Goal: Information Seeking & Learning: Learn about a topic

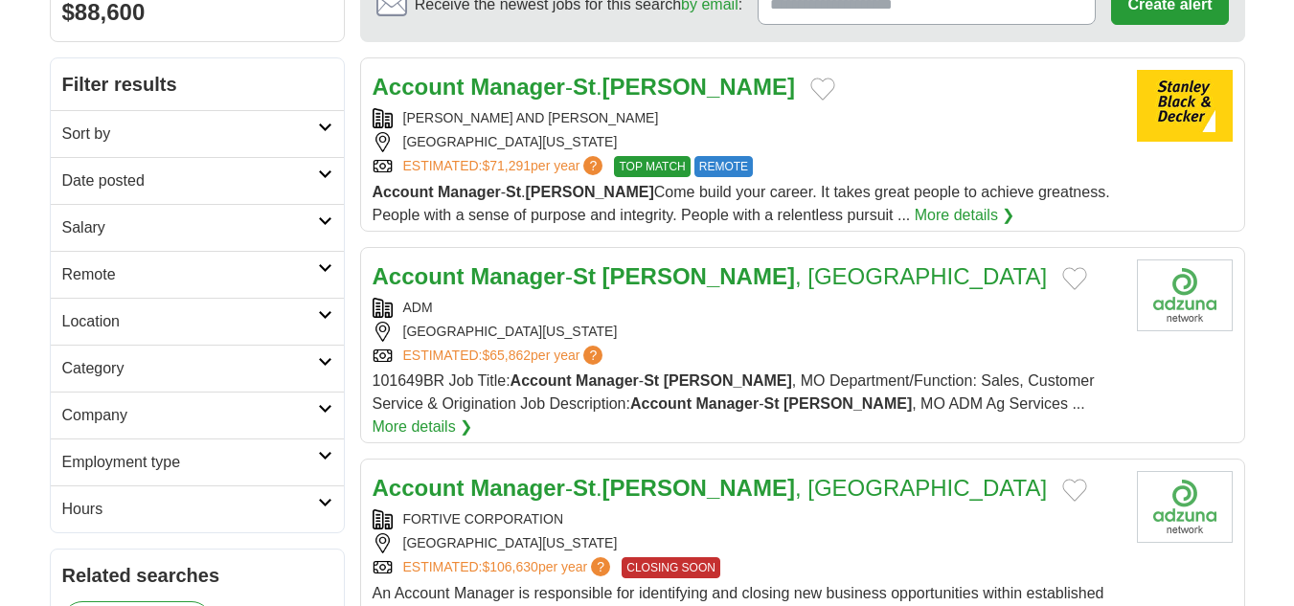
scroll to position [217, 0]
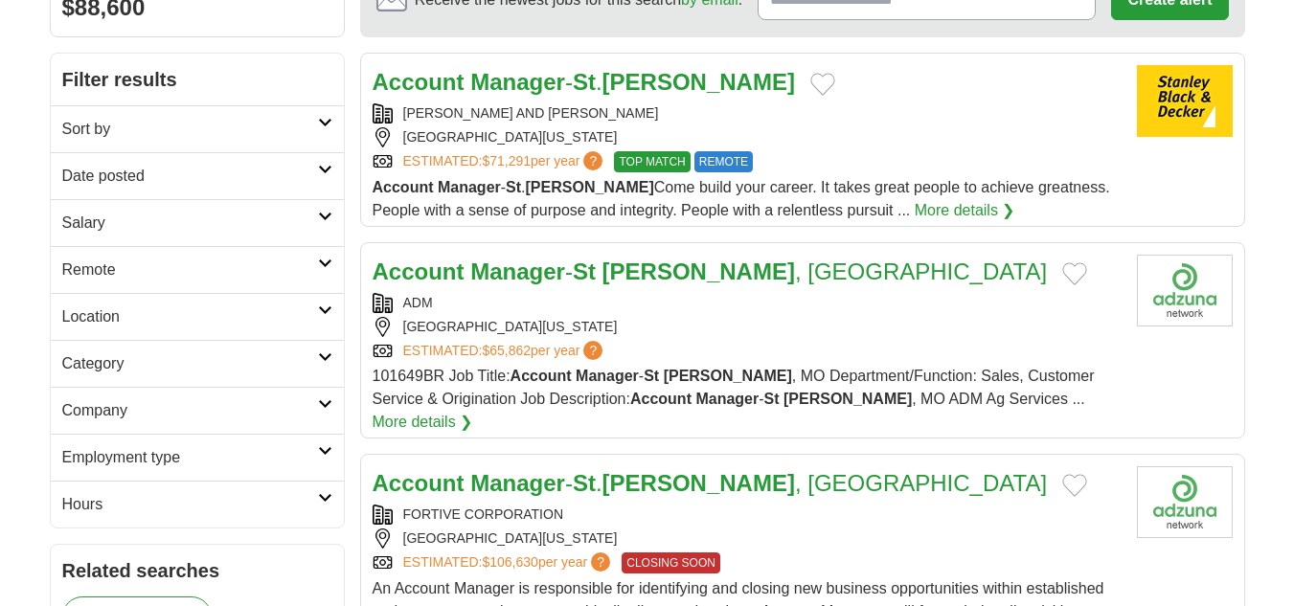
click at [473, 411] on link "More details ❯" at bounding box center [423, 422] width 101 height 23
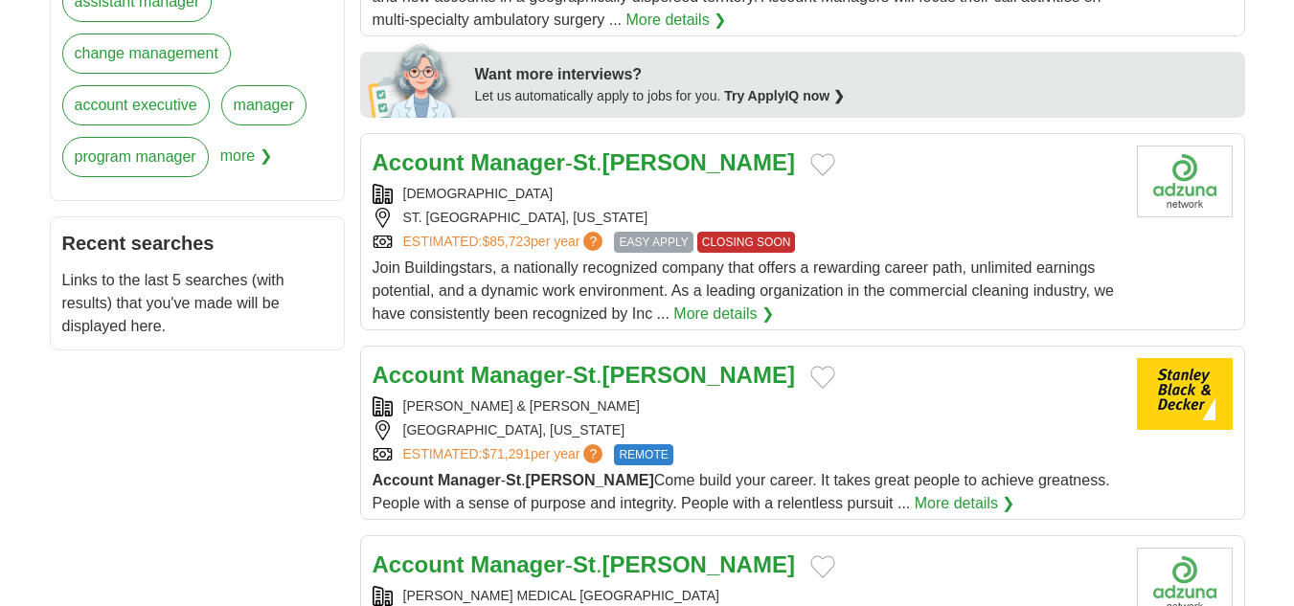
scroll to position [852, 0]
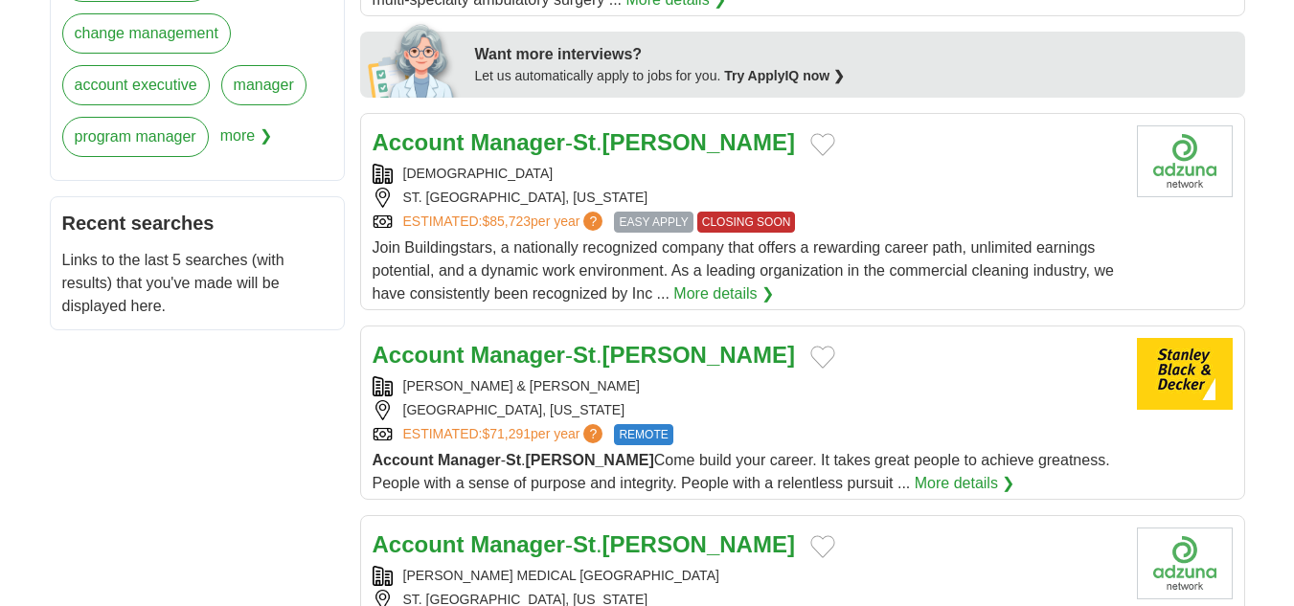
click at [499, 129] on strong "Manager" at bounding box center [517, 142] width 95 height 26
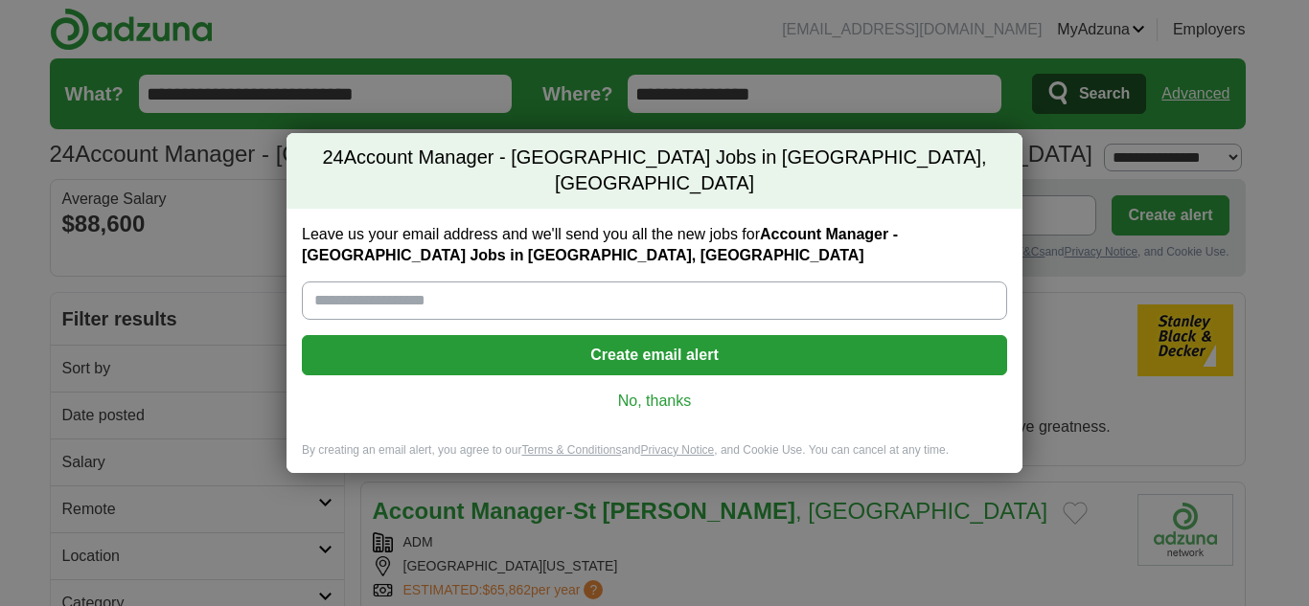
click at [663, 391] on link "No, thanks" at bounding box center [654, 401] width 674 height 21
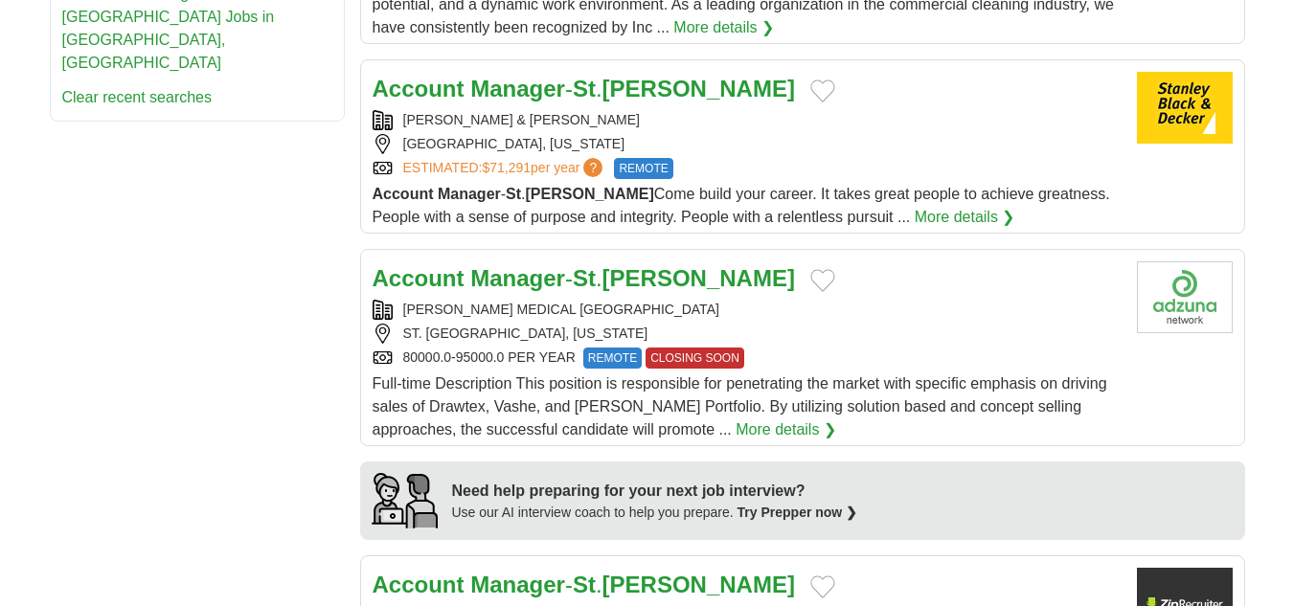
scroll to position [1154, 0]
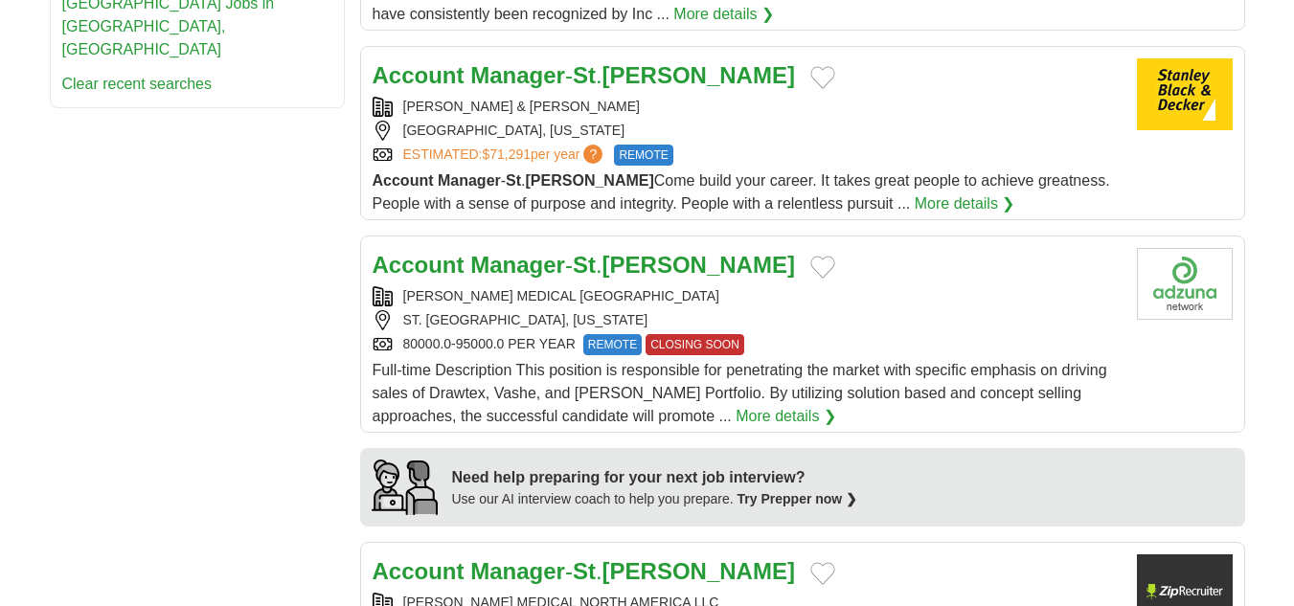
click at [915, 193] on link "More details ❯" at bounding box center [965, 204] width 101 height 23
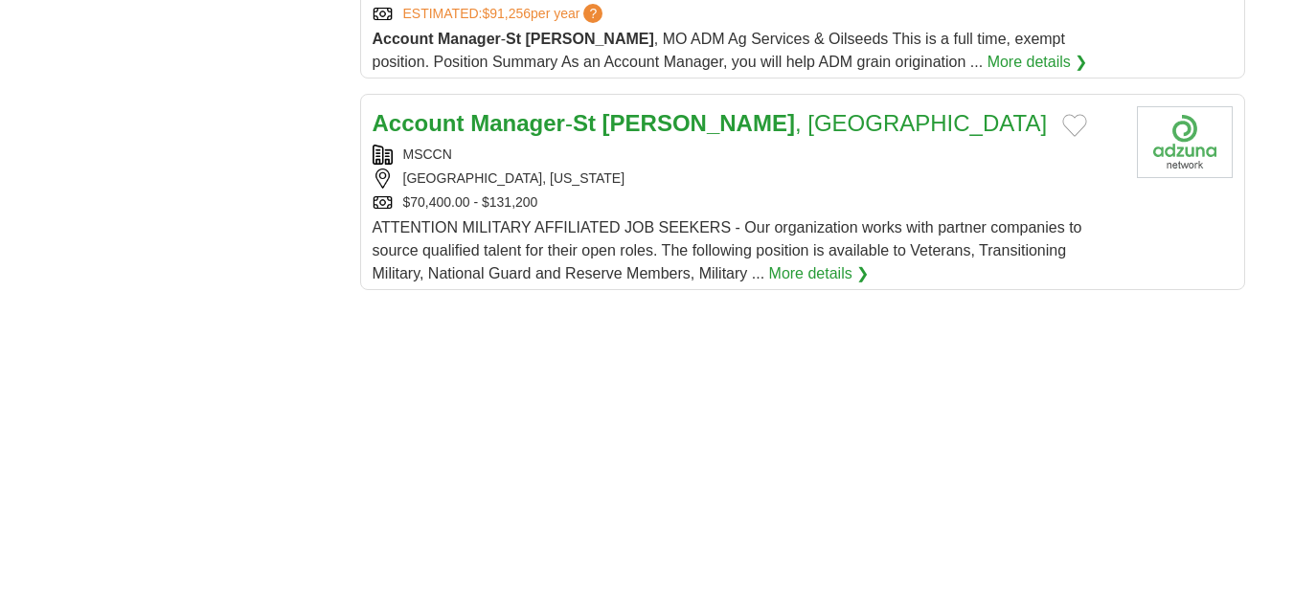
scroll to position [2222, 0]
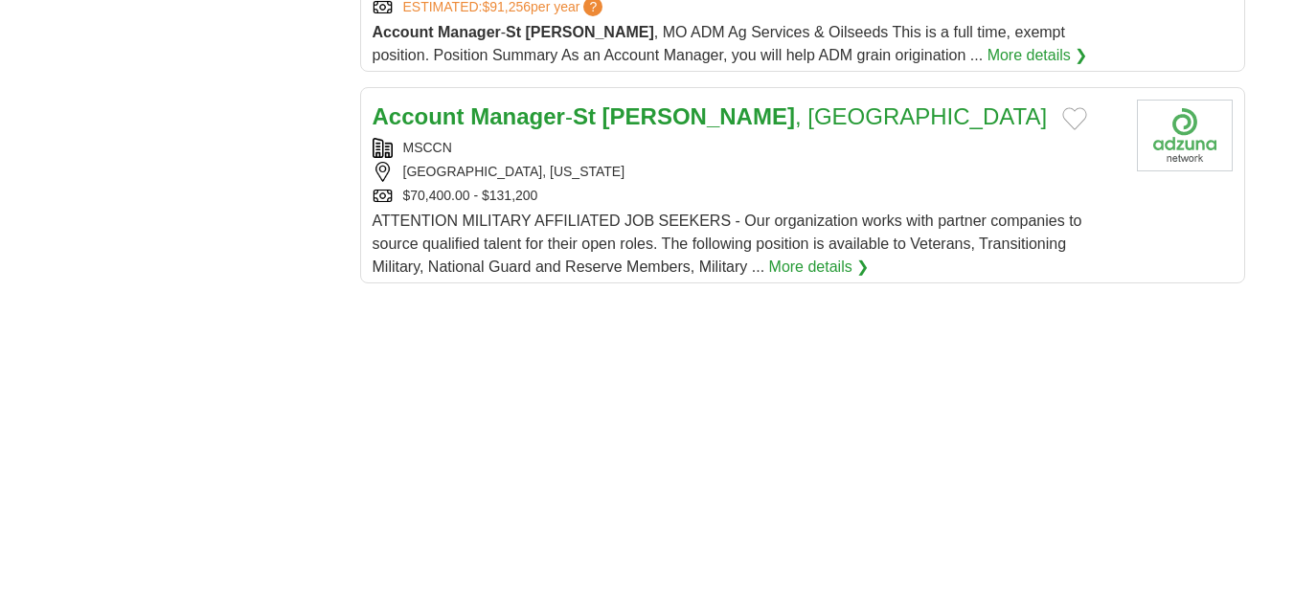
click at [822, 256] on link "More details ❯" at bounding box center [819, 267] width 101 height 23
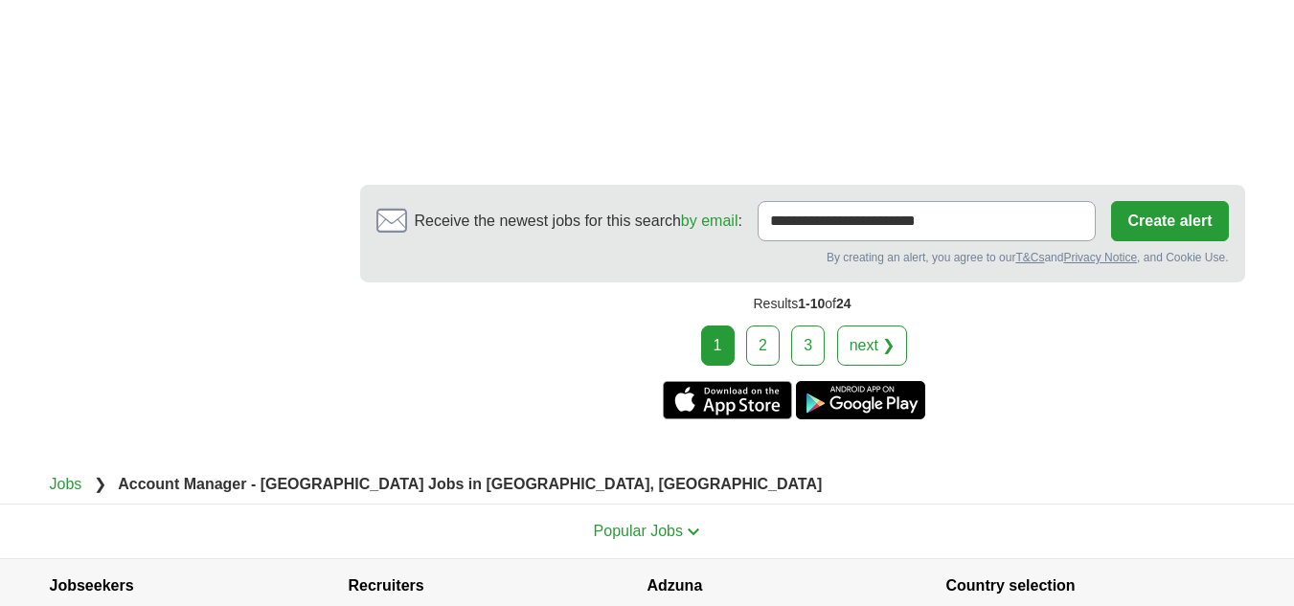
scroll to position [0, 0]
